Goal: Register for event/course

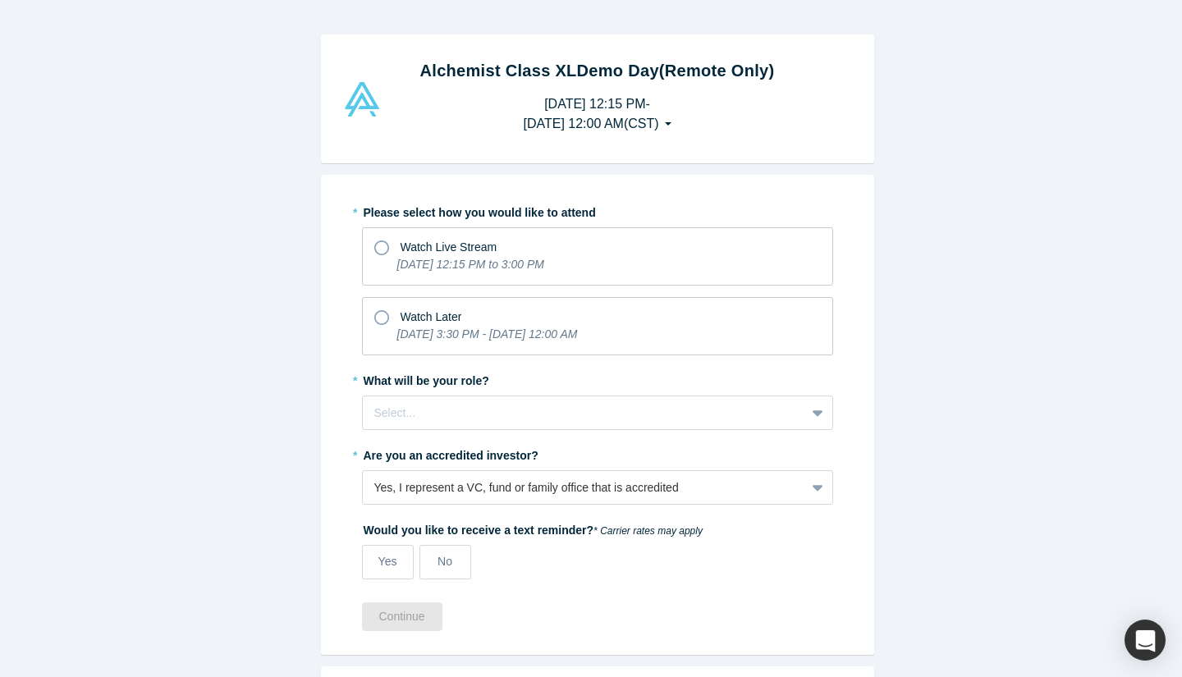
click at [453, 243] on span "Watch Live Stream" at bounding box center [449, 246] width 97 height 13
click at [0, 0] on input "Watch Live Stream [DATE] 12:15 PM to 3:00 PM" at bounding box center [0, 0] width 0 height 0
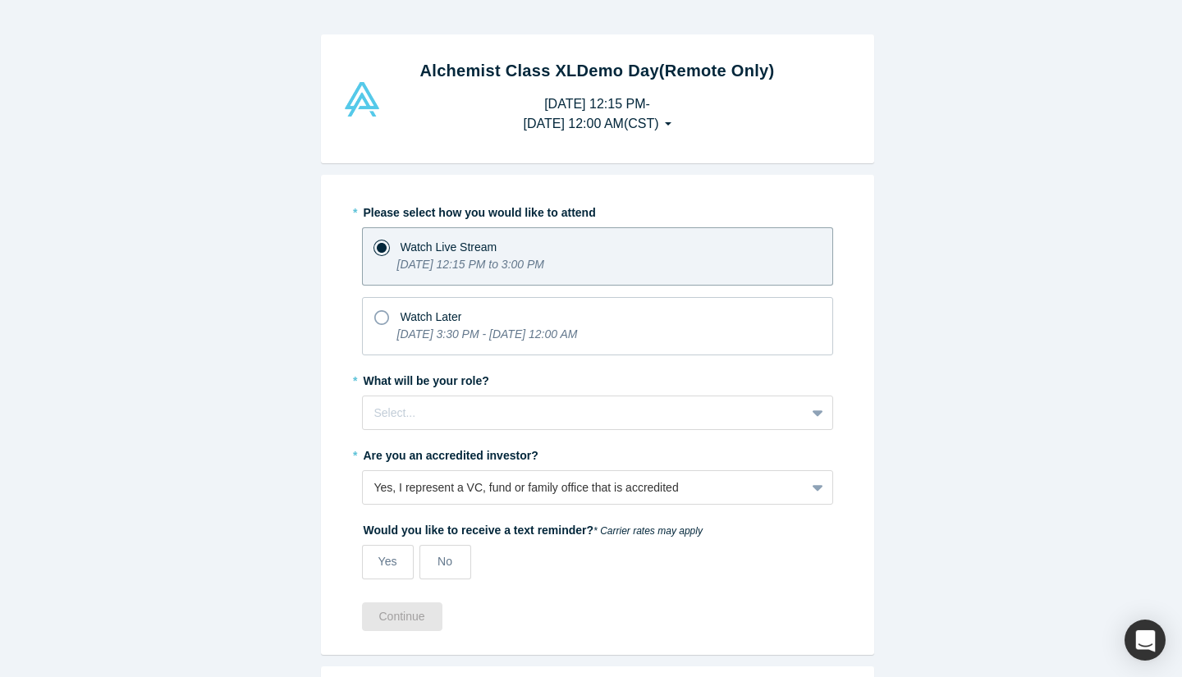
click at [428, 331] on icon "[DATE] 3:30 PM - [DATE] 12:00 AM" at bounding box center [487, 333] width 181 height 13
click at [0, 0] on input "Watch Later [DATE] 3:30 PM - [DATE] 12:00 AM" at bounding box center [0, 0] width 0 height 0
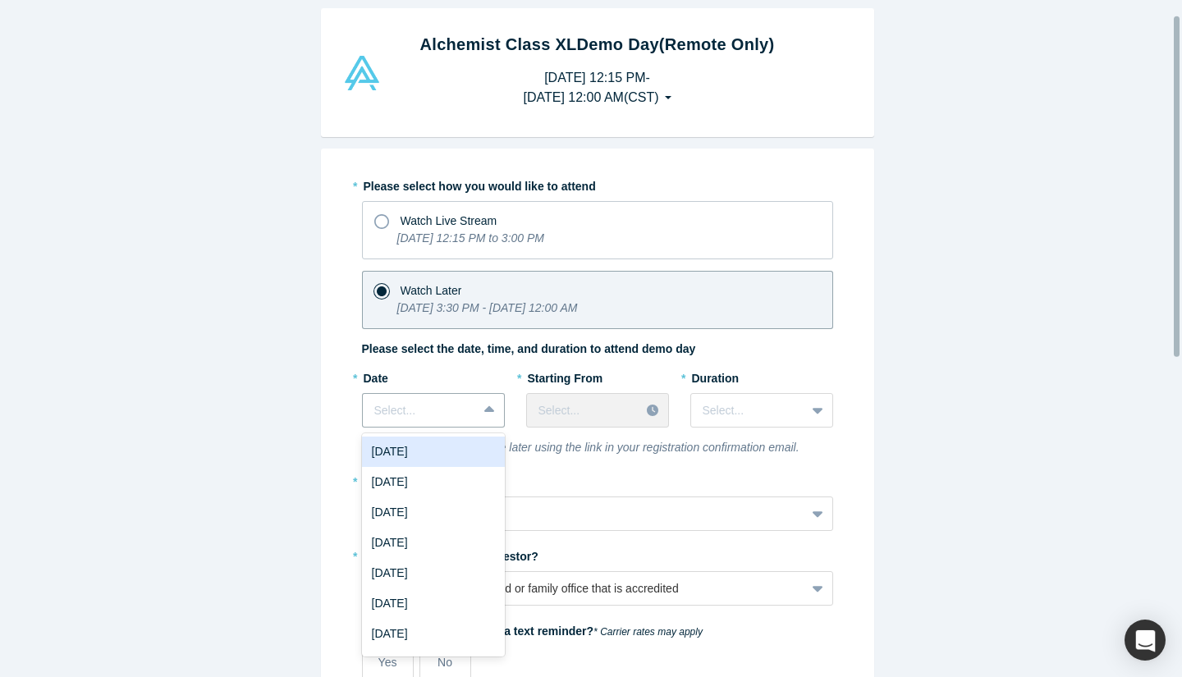
click at [470, 428] on div "8 results available. Use Up and Down to choose options, press Enter to select t…" at bounding box center [433, 410] width 143 height 34
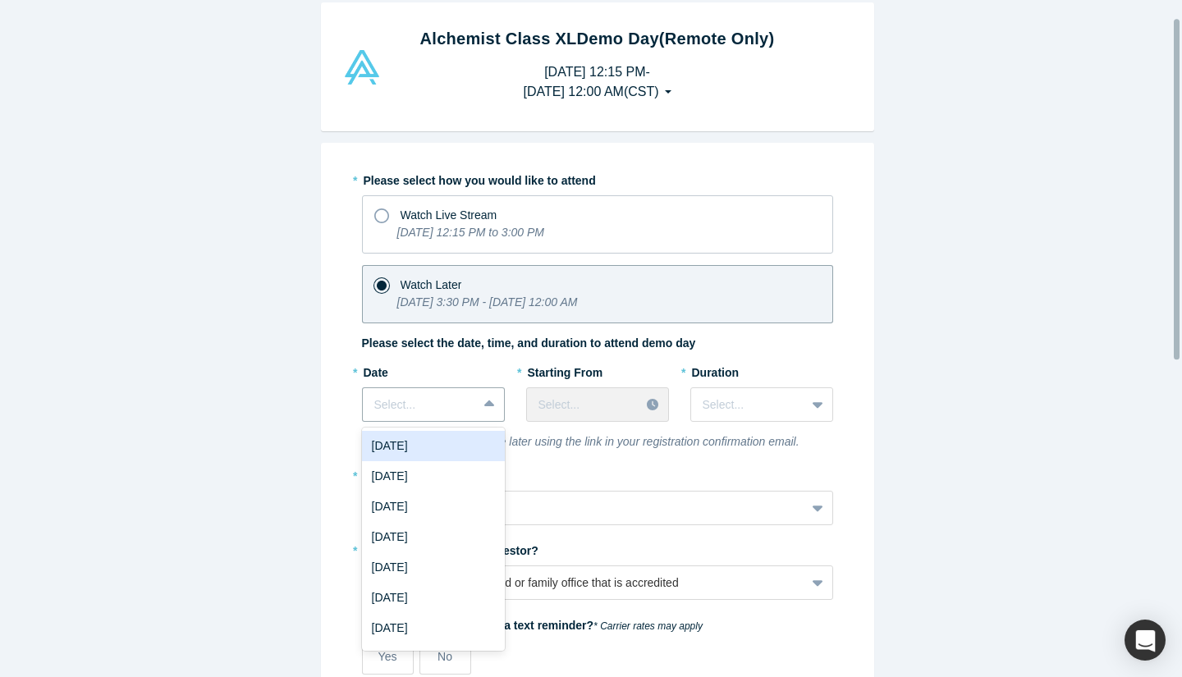
scroll to position [35, 0]
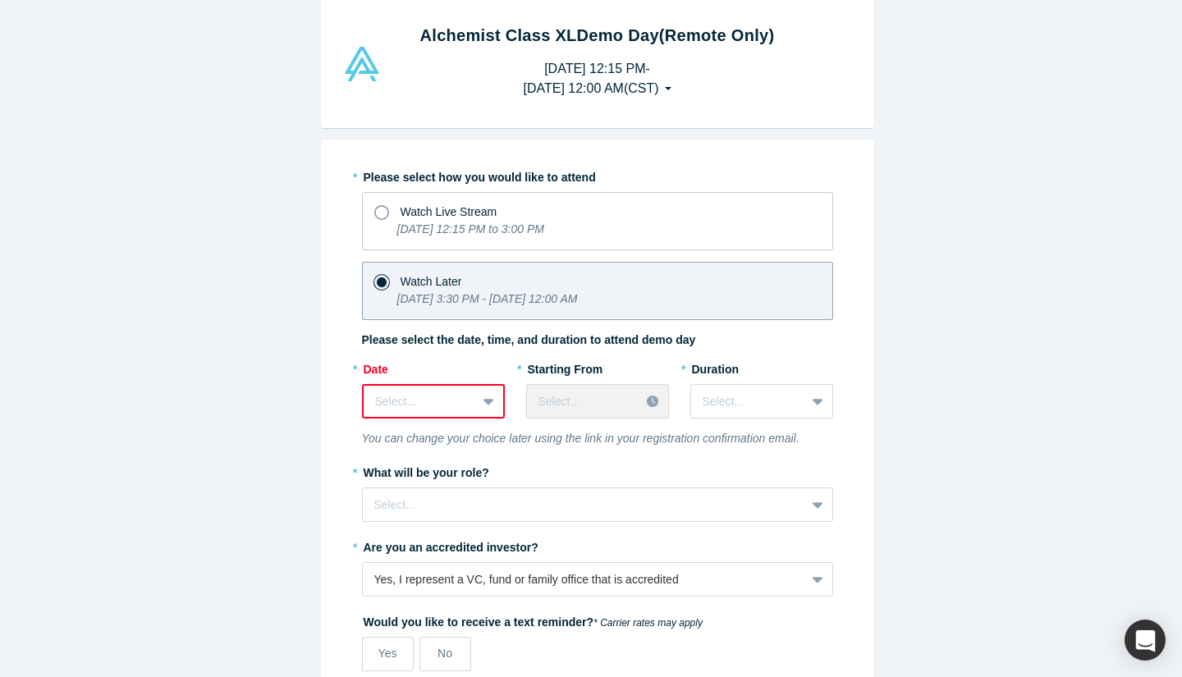
click at [295, 314] on div "Alchemist Class XL Demo Day (Remote Only) [DATE] 12:15 PM - [DATE] 12:00 AM ( C…" at bounding box center [597, 344] width 1194 height 689
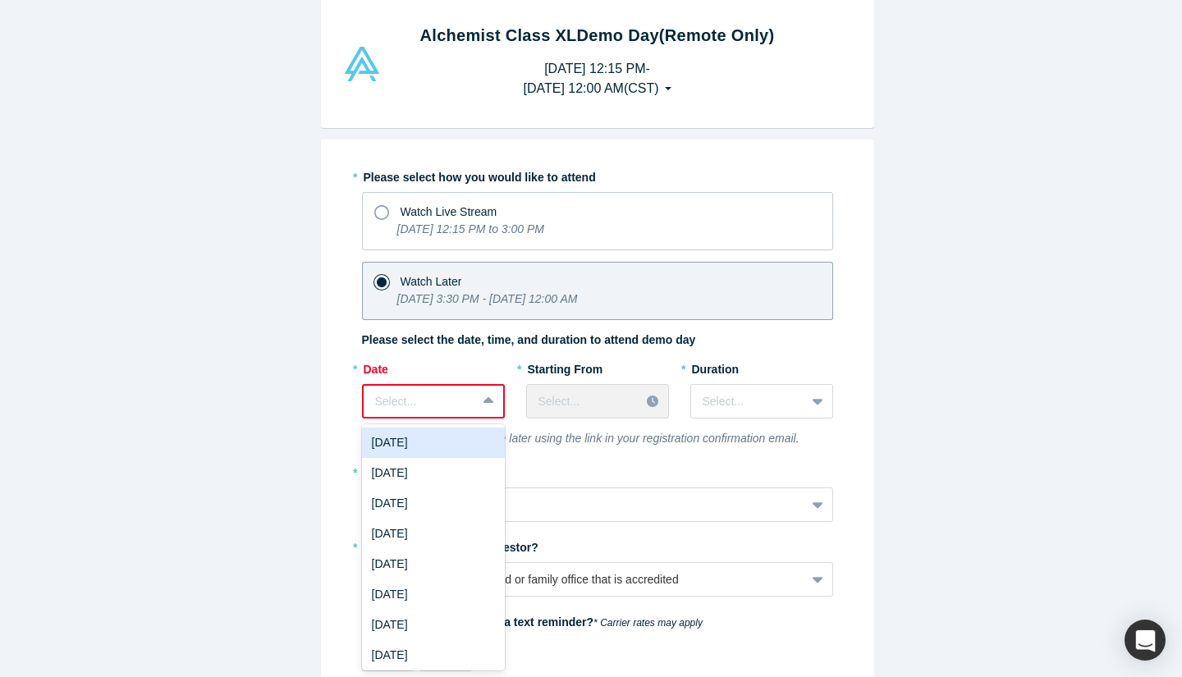
click at [468, 401] on div "Select..." at bounding box center [420, 401] width 112 height 27
click at [433, 494] on div "[DATE]" at bounding box center [433, 503] width 143 height 30
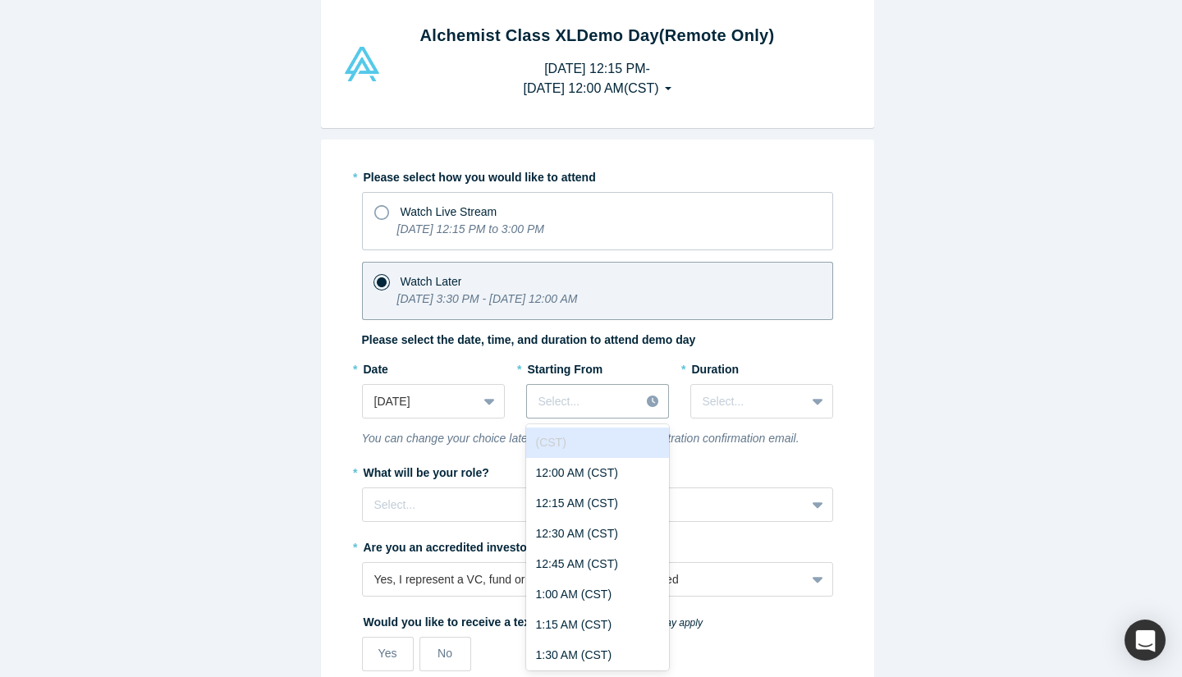
click at [602, 400] on div at bounding box center [583, 402] width 90 height 21
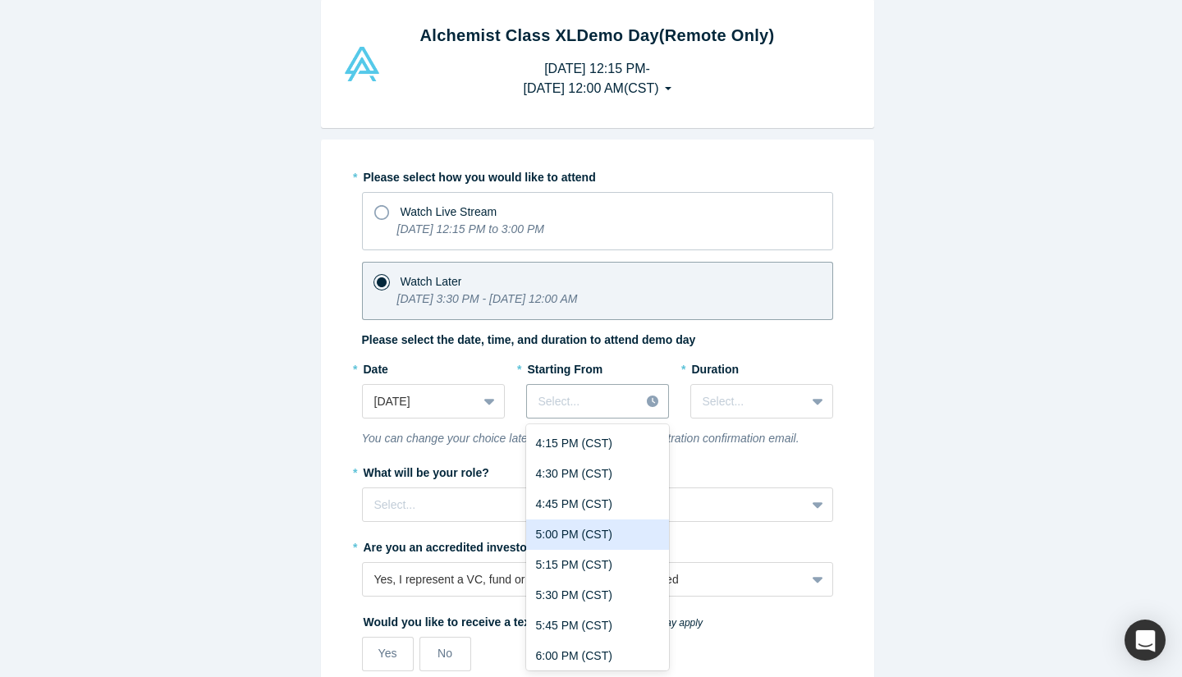
scroll to position [2004, 0]
click at [602, 533] on div "5:00 PM (CST)" at bounding box center [597, 535] width 143 height 30
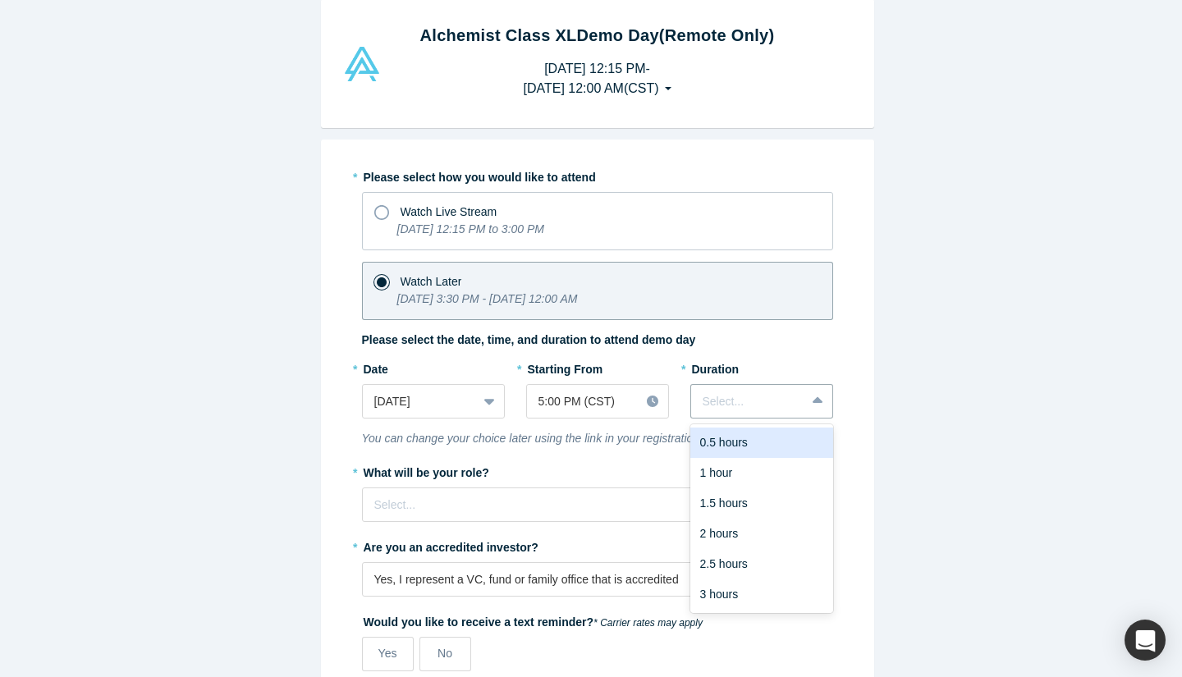
click at [760, 394] on div at bounding box center [748, 402] width 91 height 21
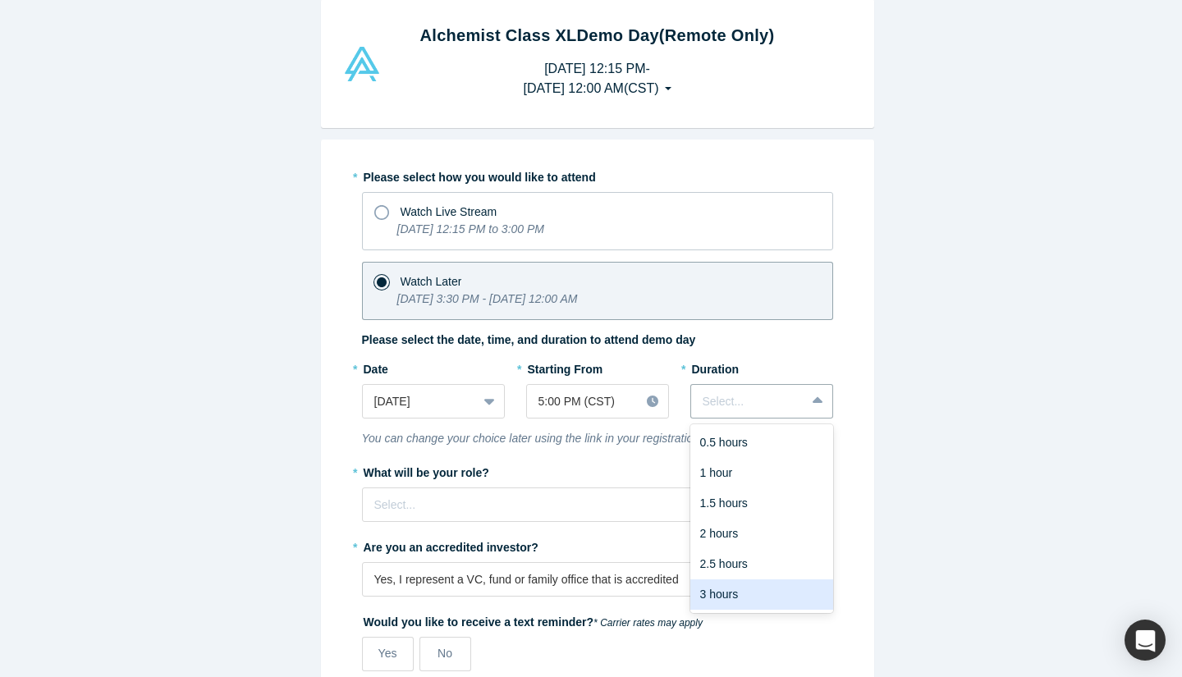
click at [723, 601] on div "3 hours" at bounding box center [761, 594] width 143 height 30
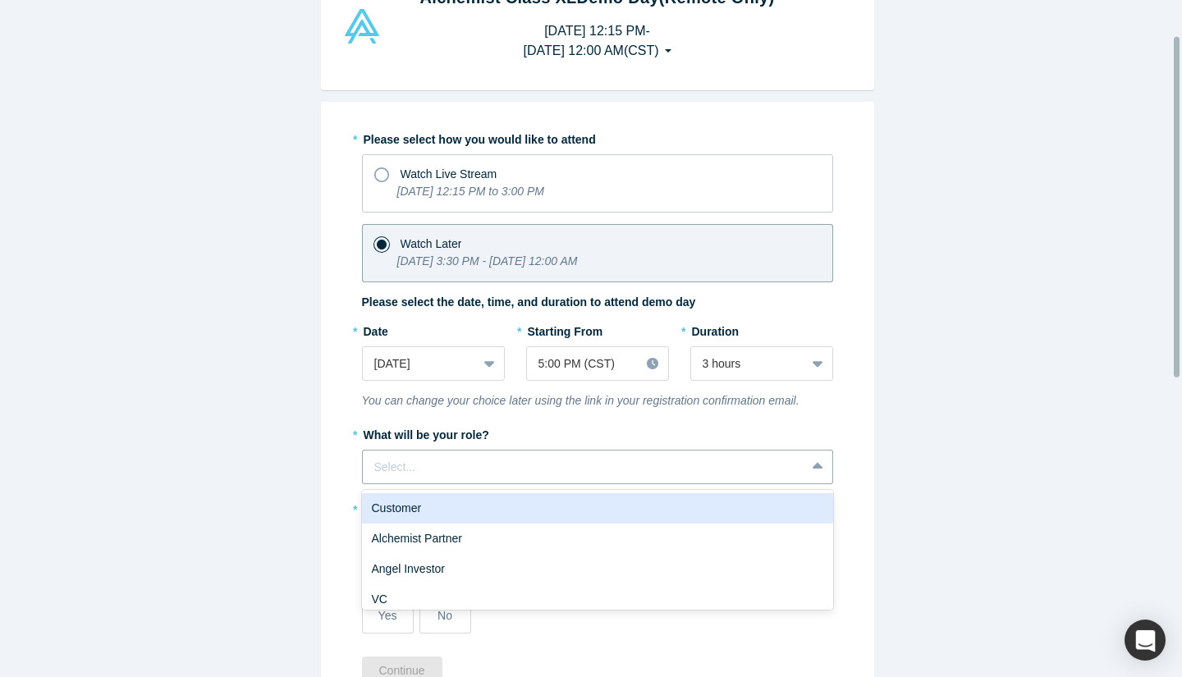
click at [500, 484] on div "6 results available. Use Up and Down to choose options, press Enter to select t…" at bounding box center [597, 467] width 471 height 34
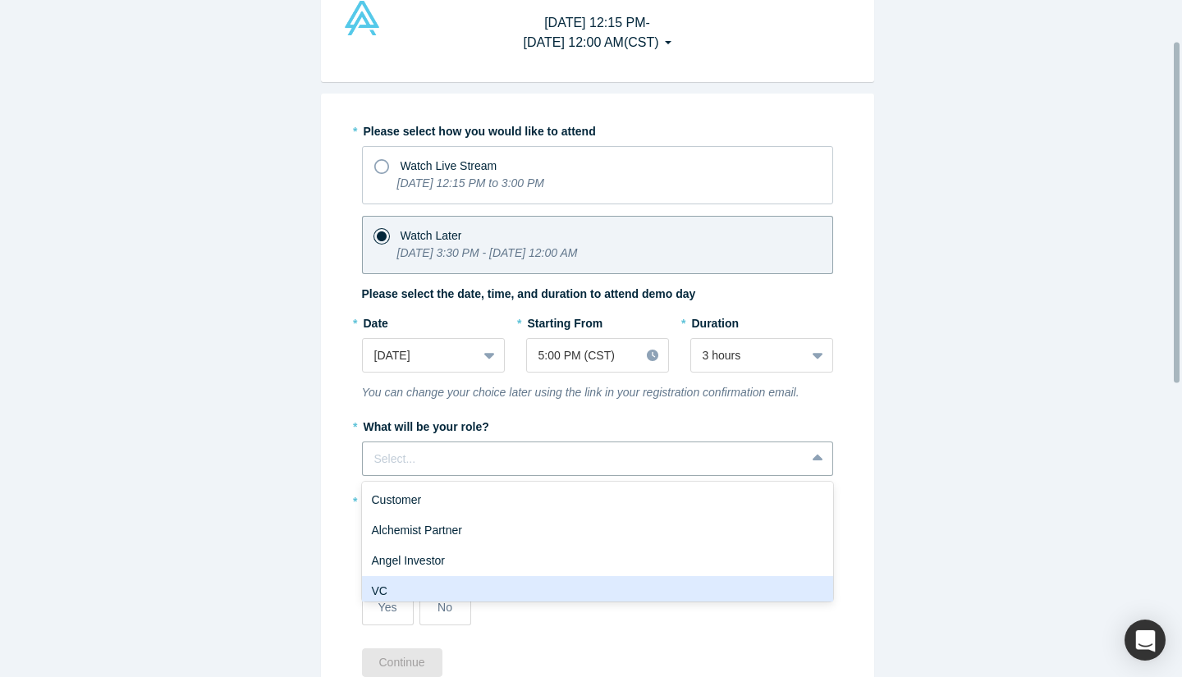
click at [460, 579] on div "VC" at bounding box center [597, 591] width 471 height 30
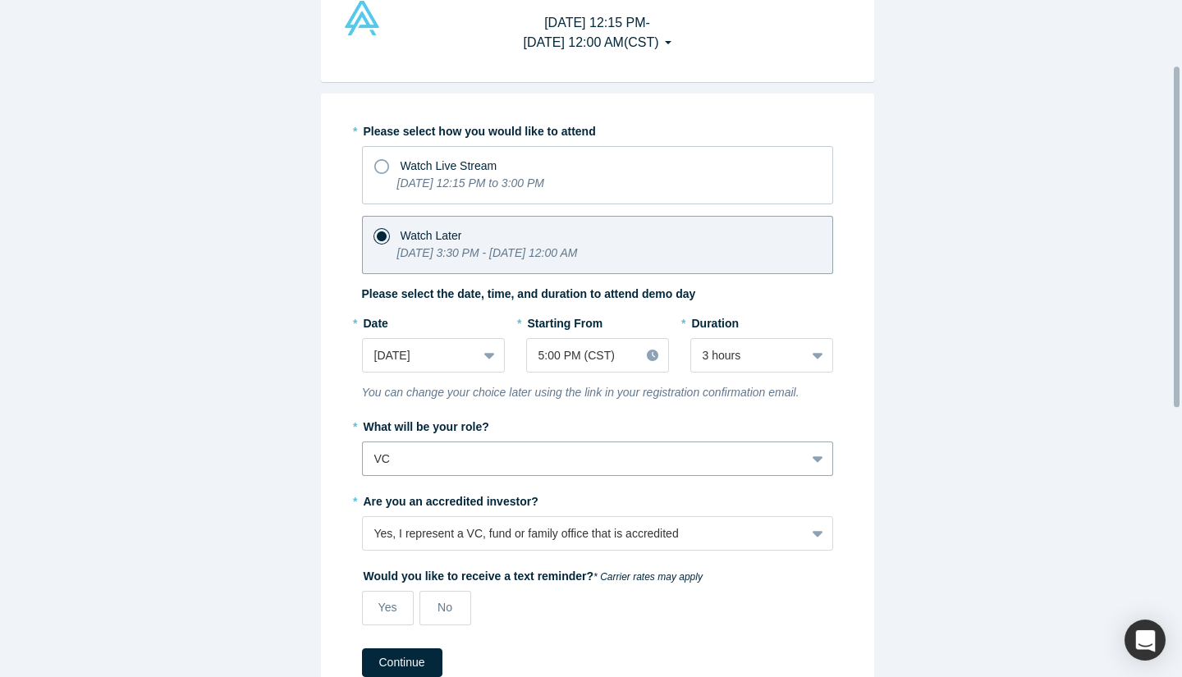
scroll to position [143, 0]
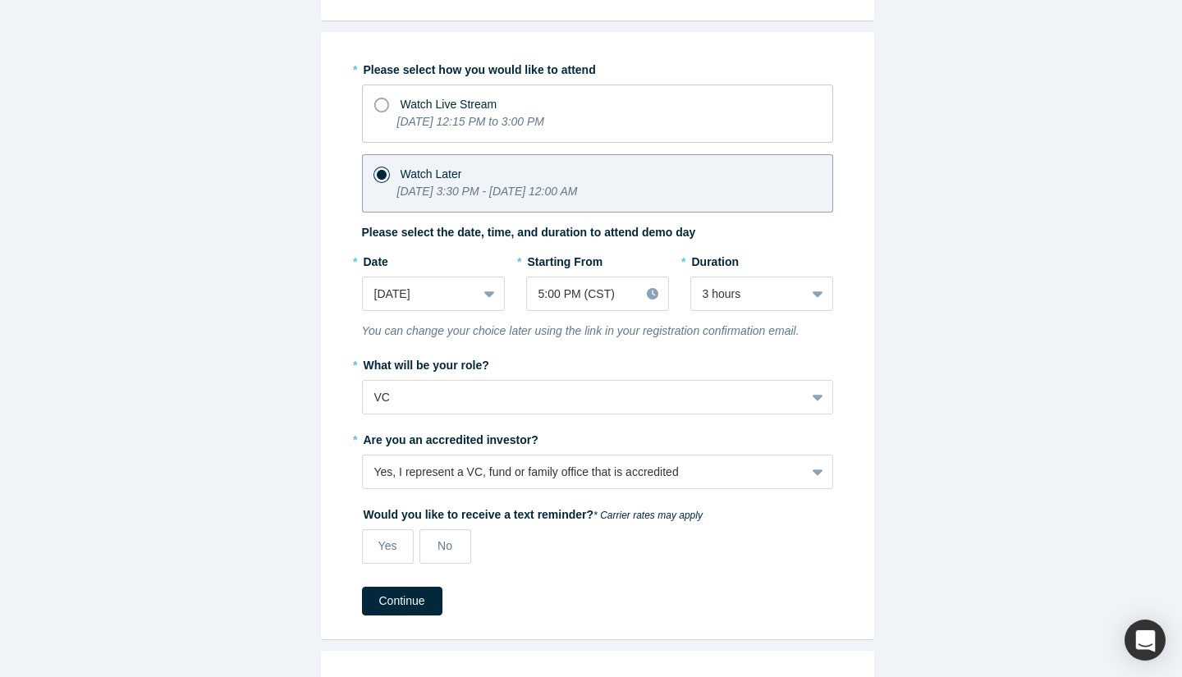
click at [430, 545] on label "No" at bounding box center [445, 546] width 52 height 34
click at [0, 0] on input "No" at bounding box center [0, 0] width 0 height 0
click at [392, 601] on button "Continue" at bounding box center [402, 601] width 80 height 29
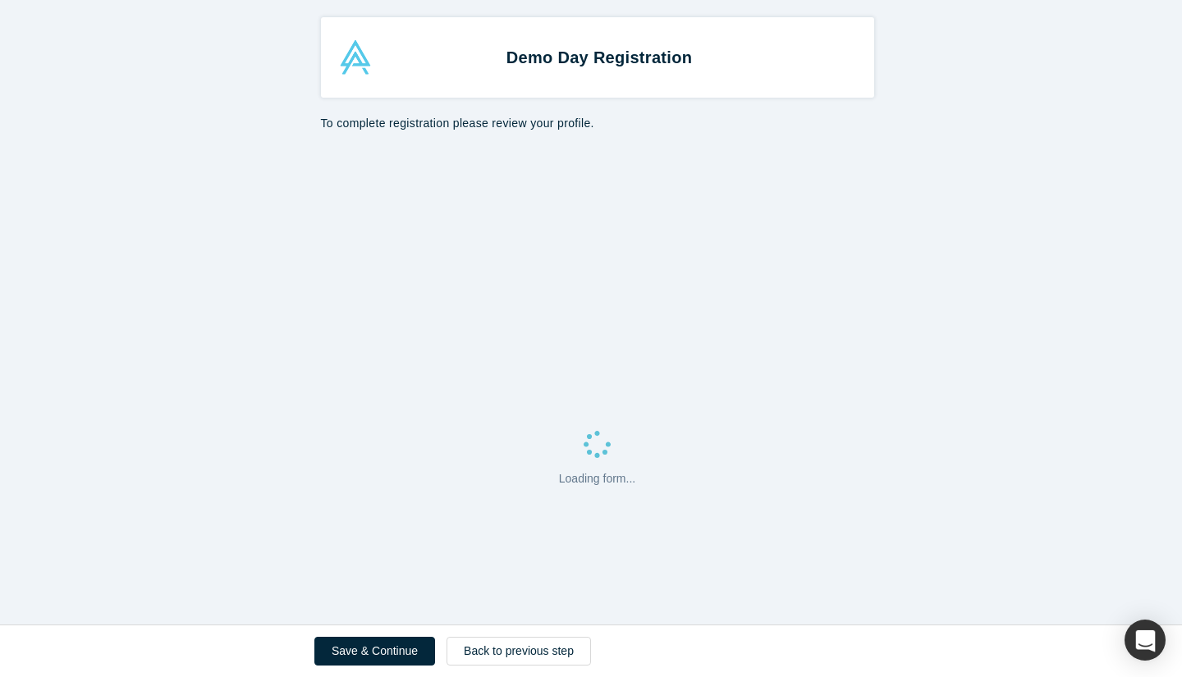
select select "US"
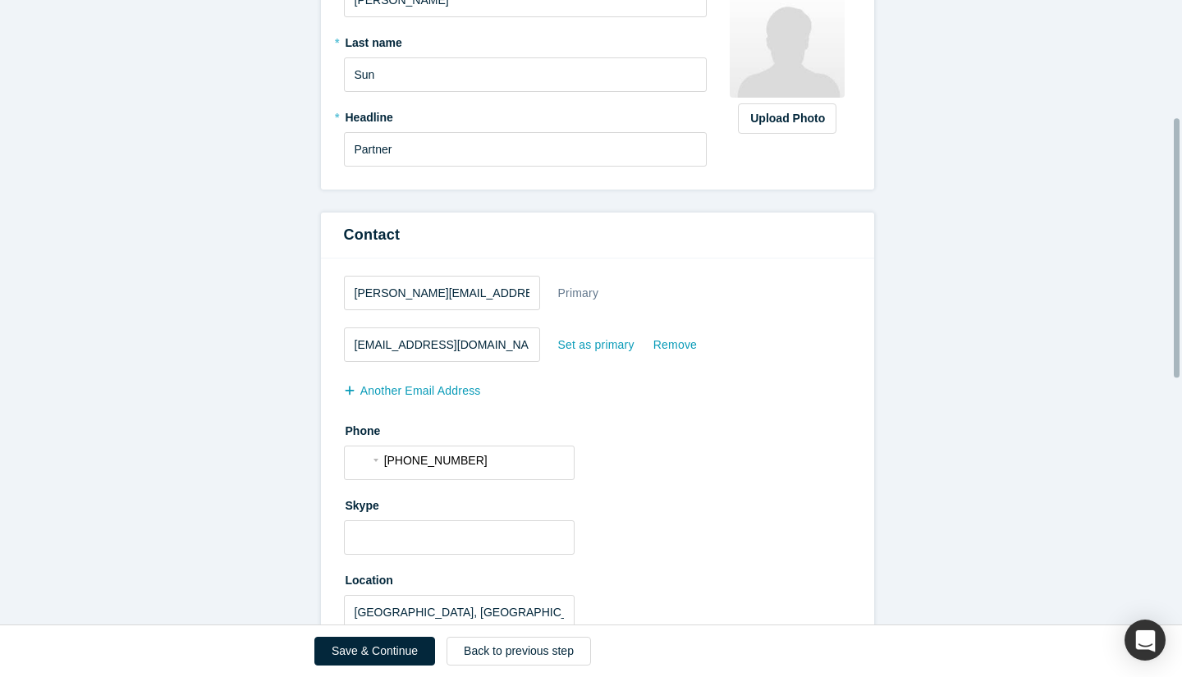
scroll to position [282, 0]
click at [350, 149] on input "Partner" at bounding box center [526, 148] width 364 height 34
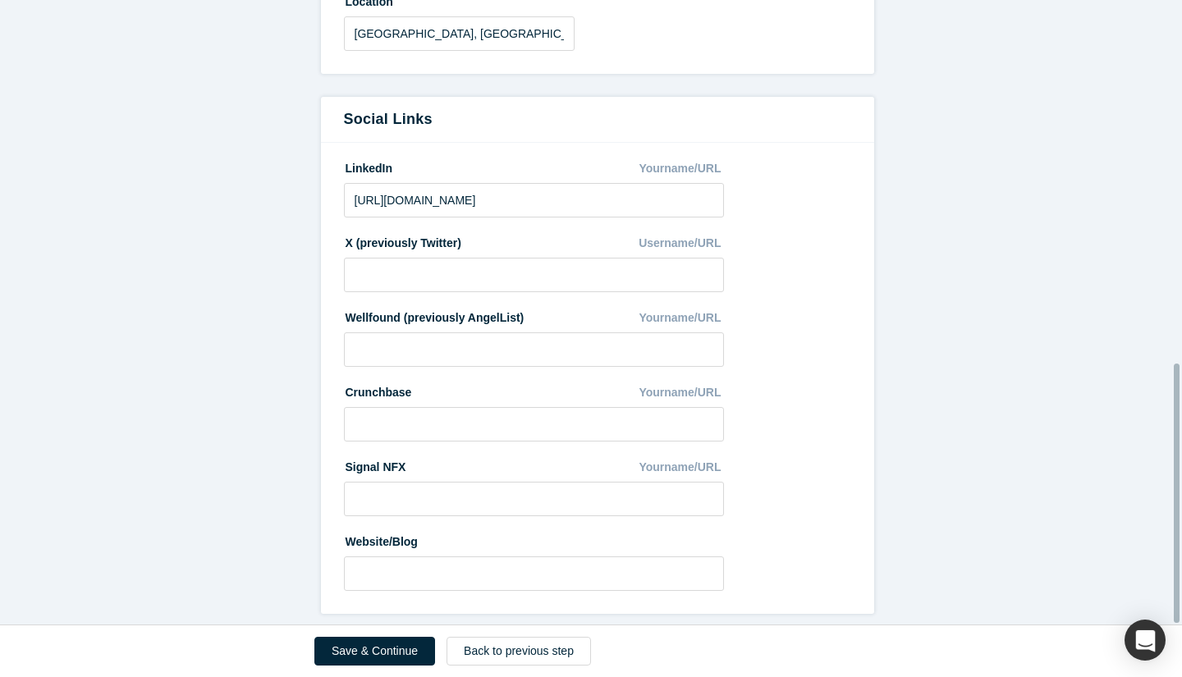
scroll to position [872, 0]
type input "Investment Partner"
click at [382, 648] on button "Save & Continue" at bounding box center [374, 651] width 121 height 29
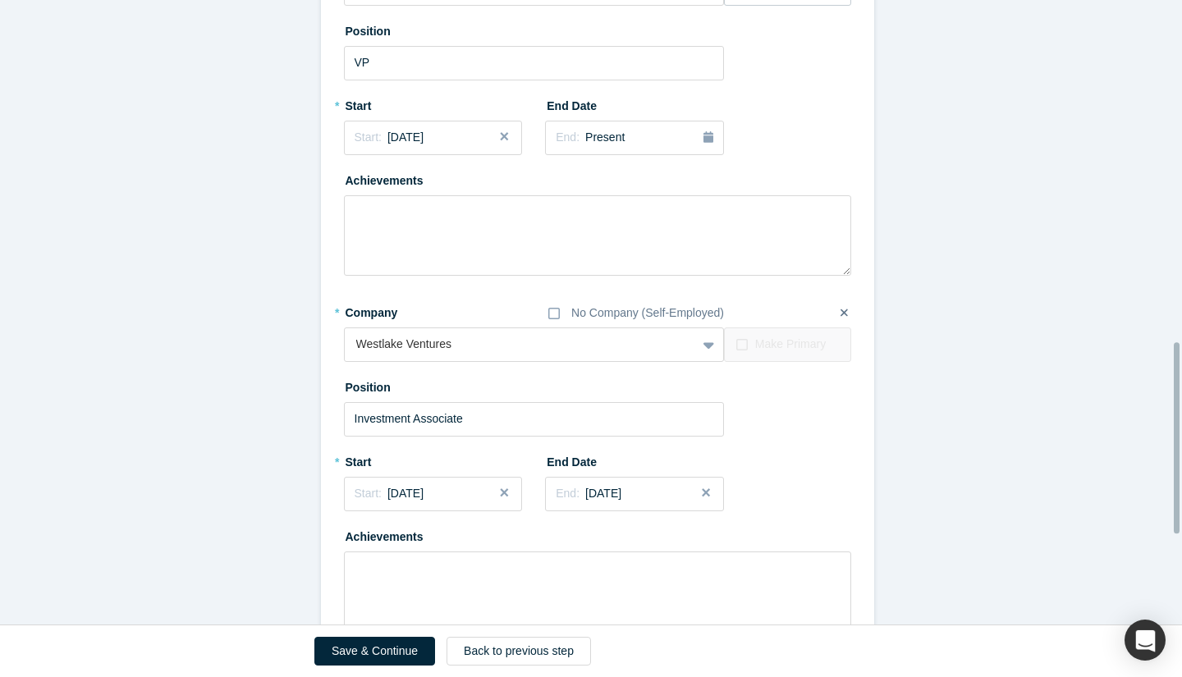
scroll to position [1407, 0]
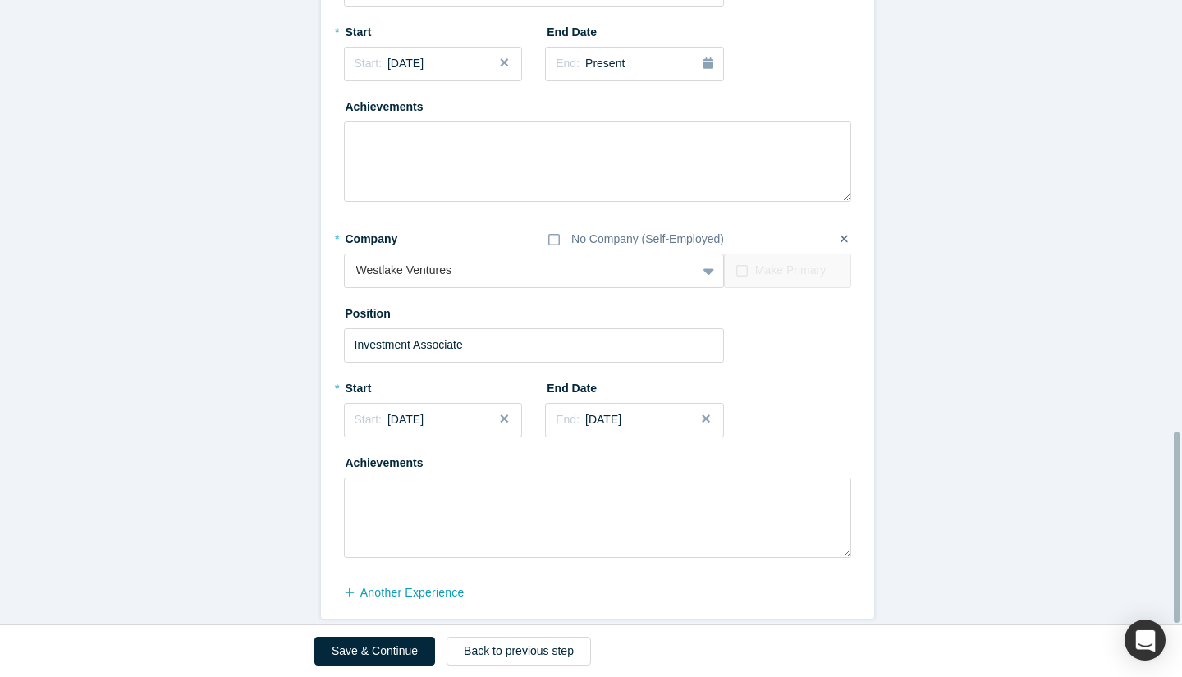
click at [378, 647] on button "Save & Continue" at bounding box center [374, 651] width 121 height 29
click at [477, 260] on div at bounding box center [520, 270] width 329 height 21
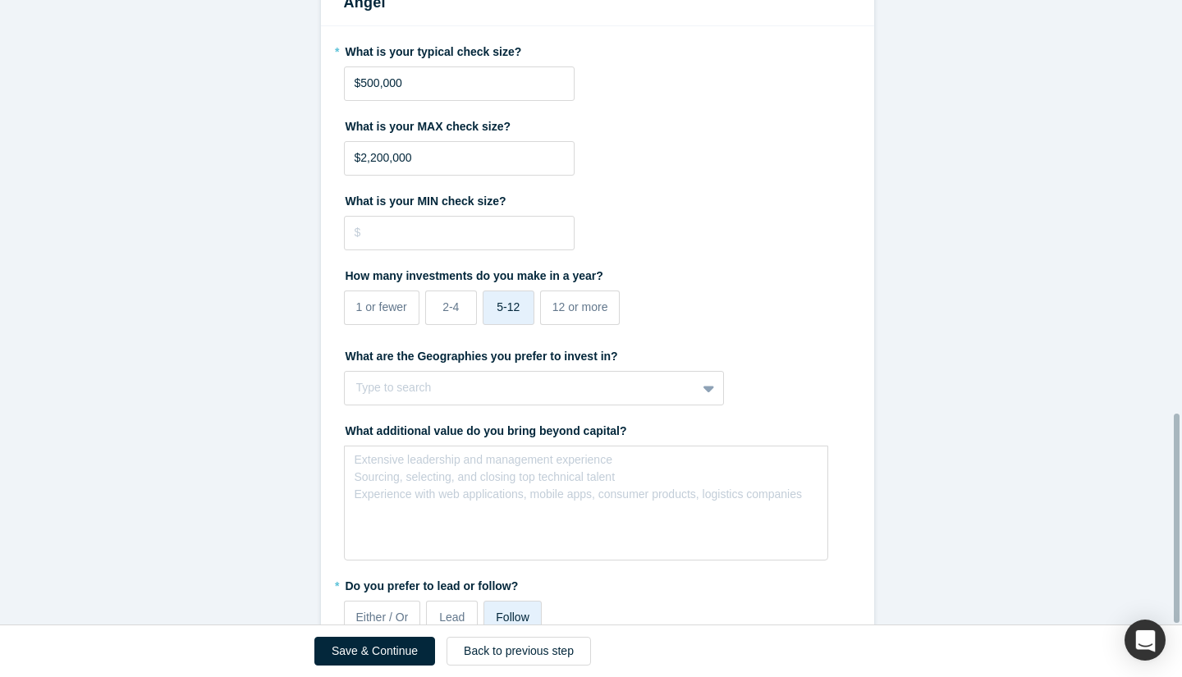
scroll to position [1235, 0]
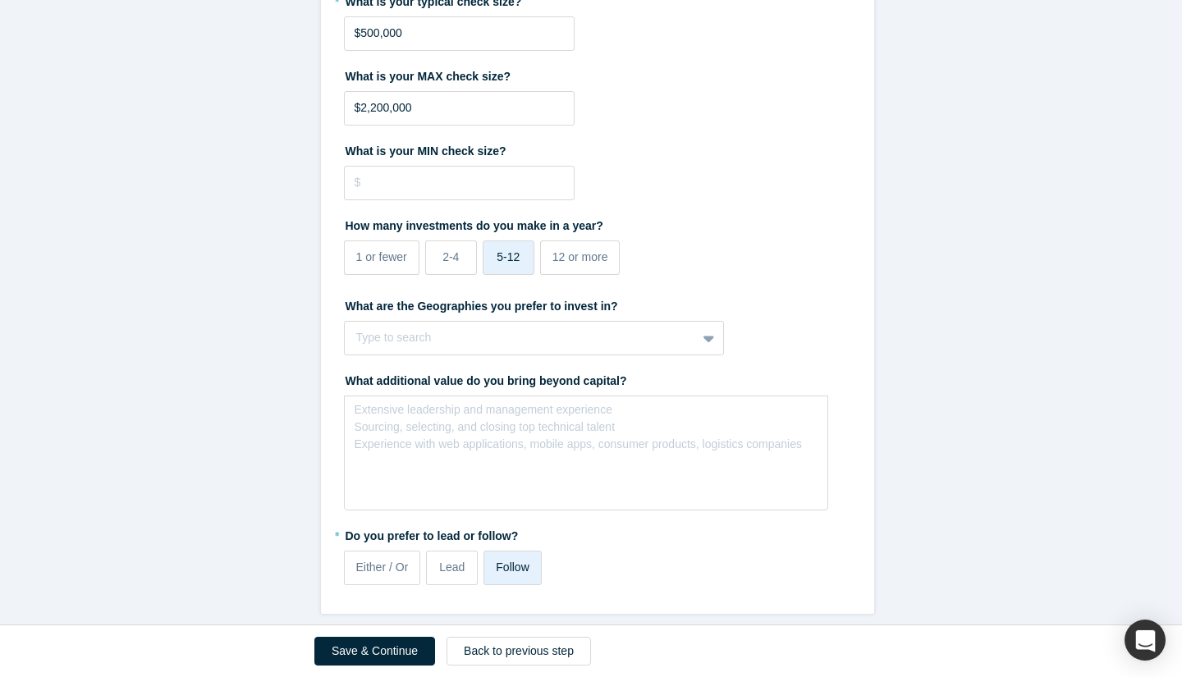
click at [499, 653] on button "Back to previous step" at bounding box center [519, 651] width 144 height 29
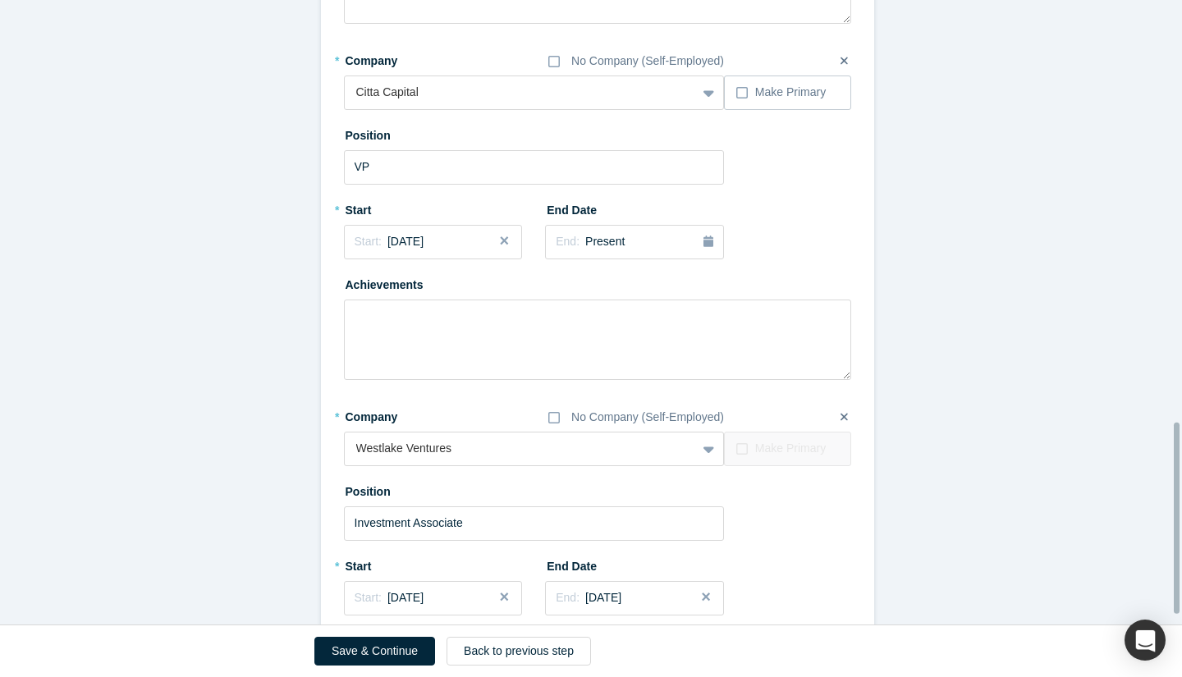
scroll to position [1407, 0]
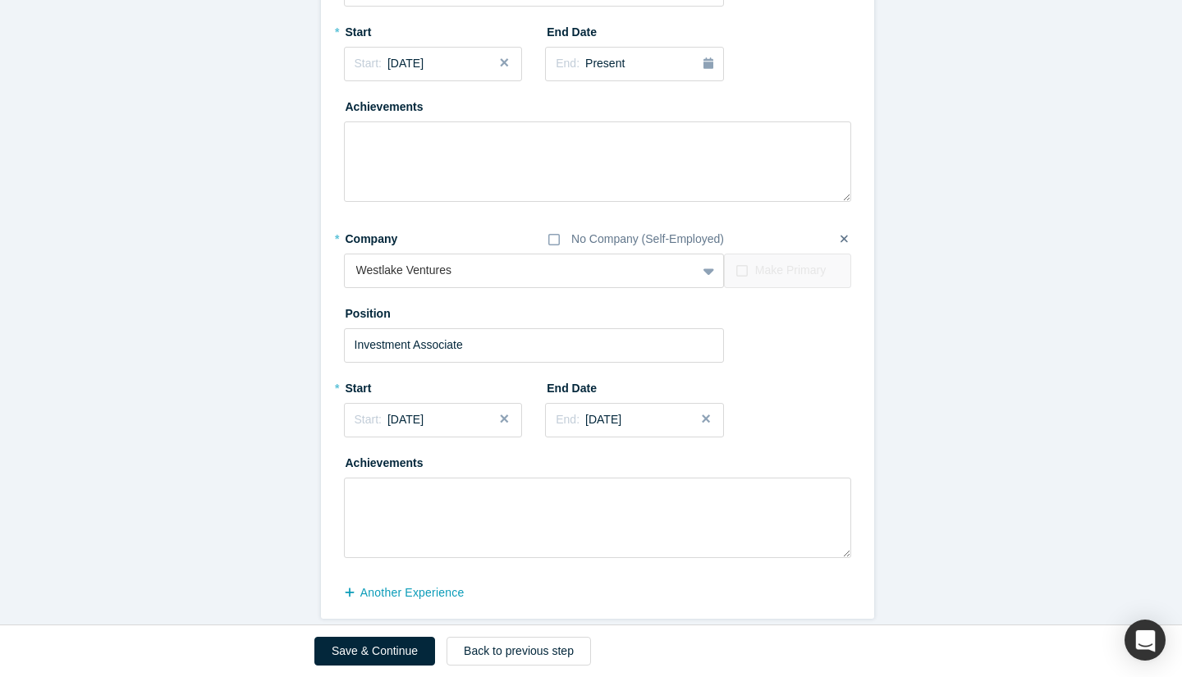
click at [356, 659] on button "Save & Continue" at bounding box center [374, 651] width 121 height 29
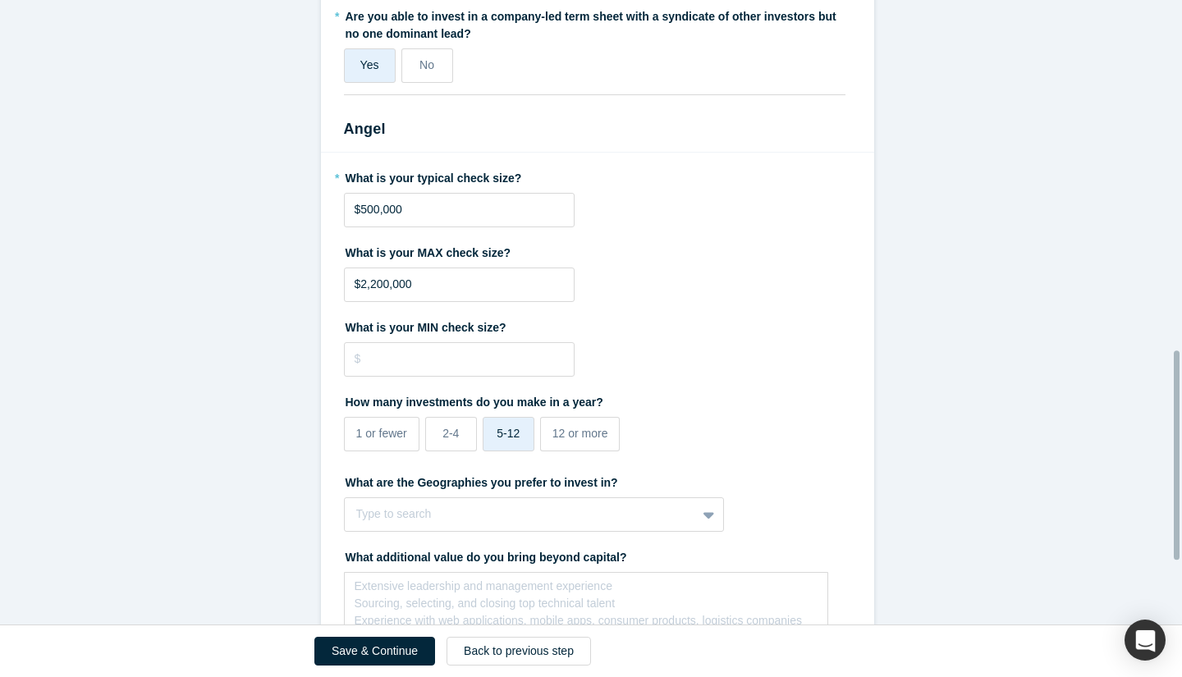
scroll to position [1235, 0]
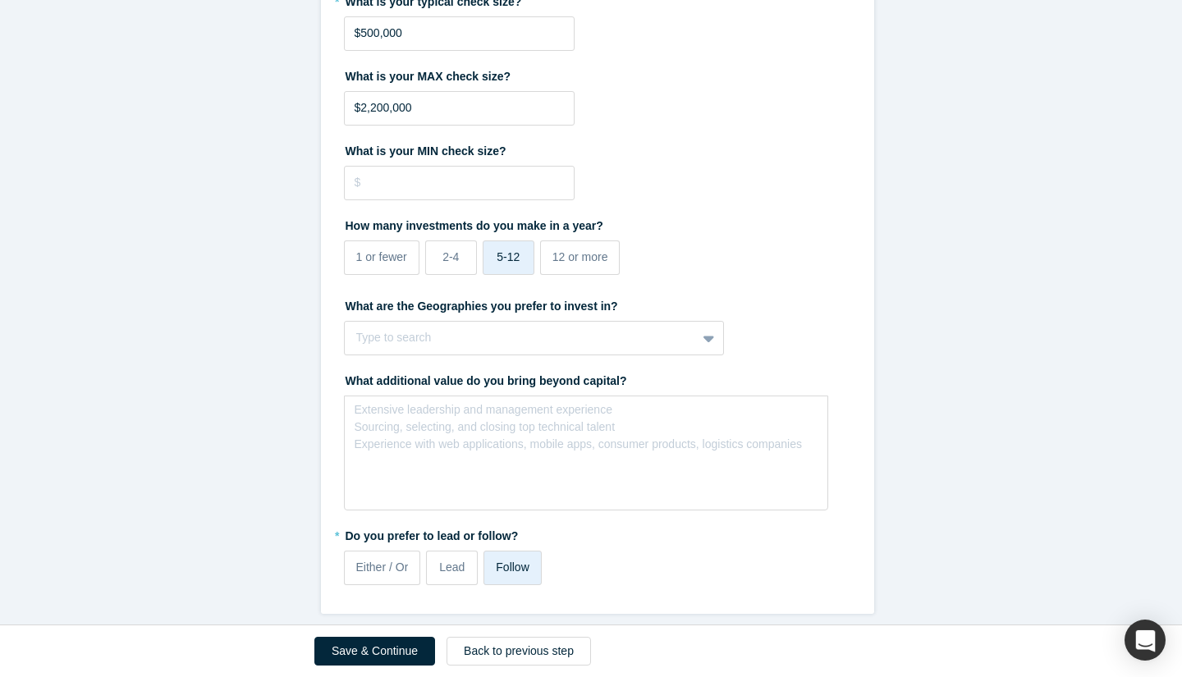
click at [366, 650] on button "Save & Continue" at bounding box center [374, 651] width 121 height 29
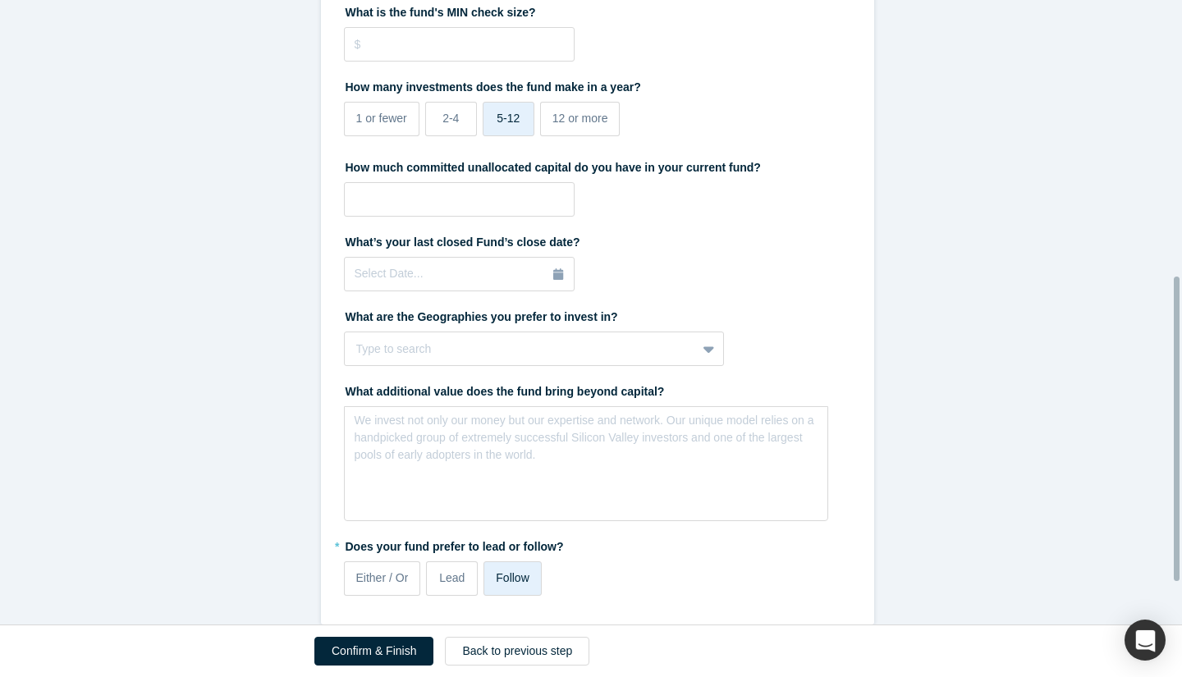
scroll to position [651, 0]
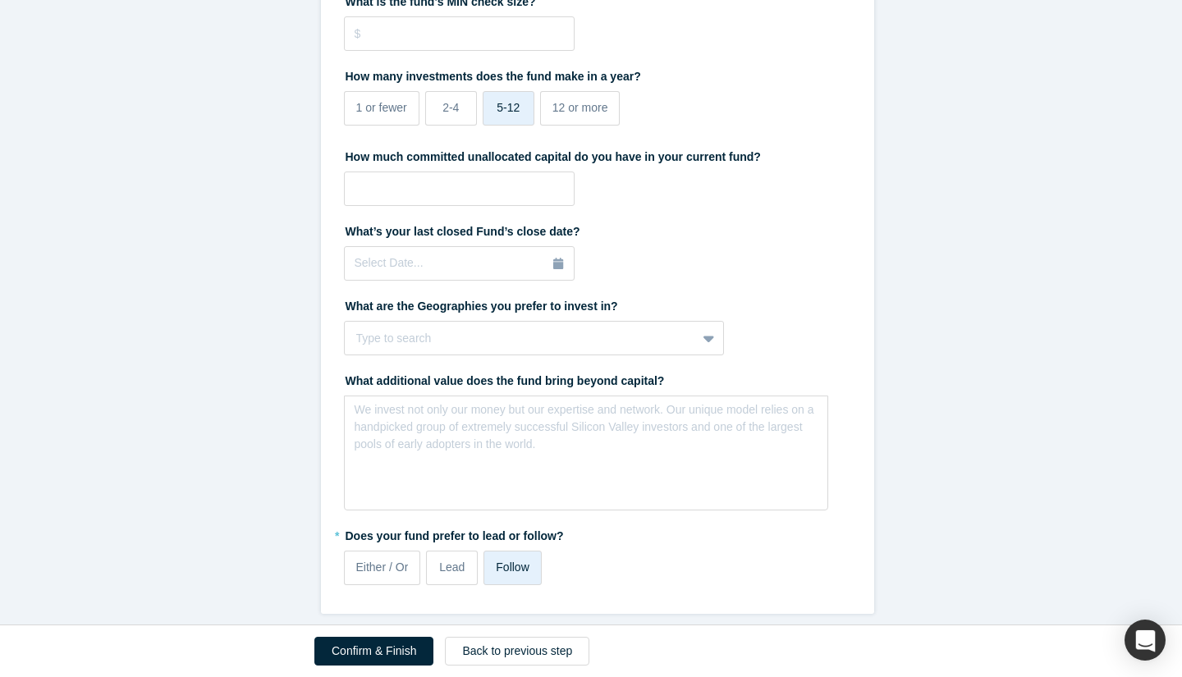
click at [362, 647] on button "Confirm & Finish" at bounding box center [373, 651] width 119 height 29
